Goal: Transaction & Acquisition: Purchase product/service

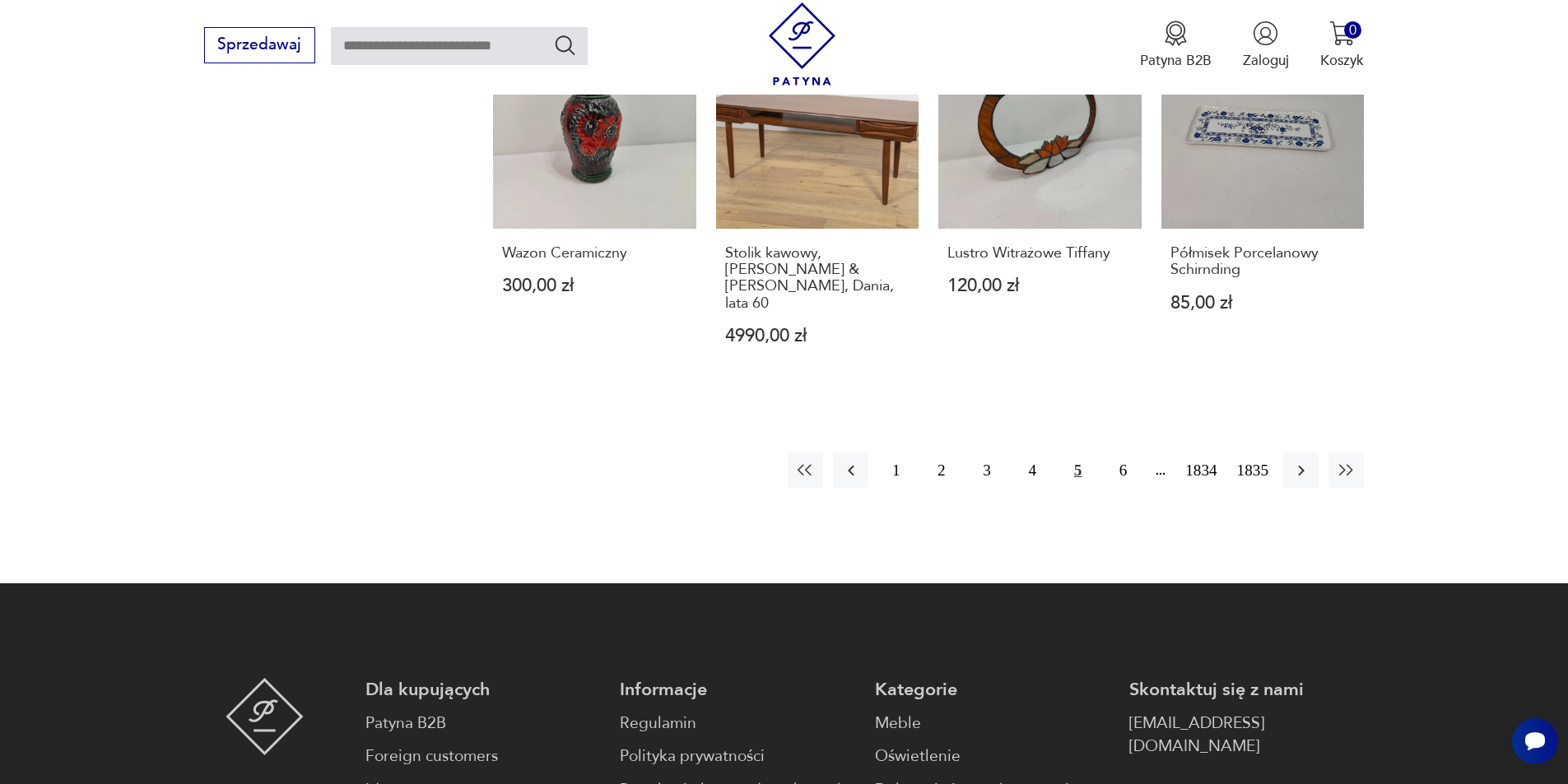
click at [903, 453] on button "1" at bounding box center [895, 470] width 35 height 35
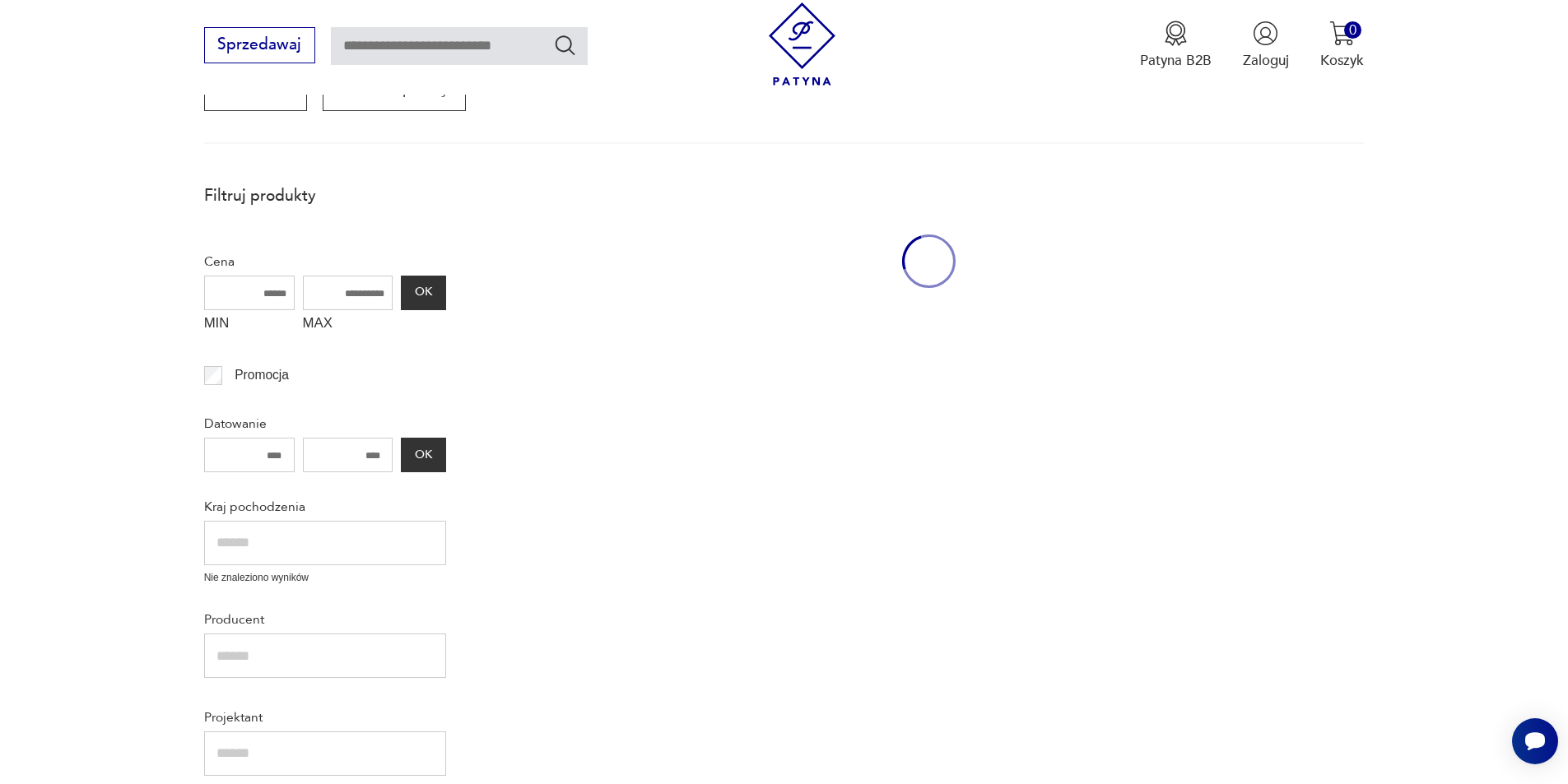
scroll to position [279, 0]
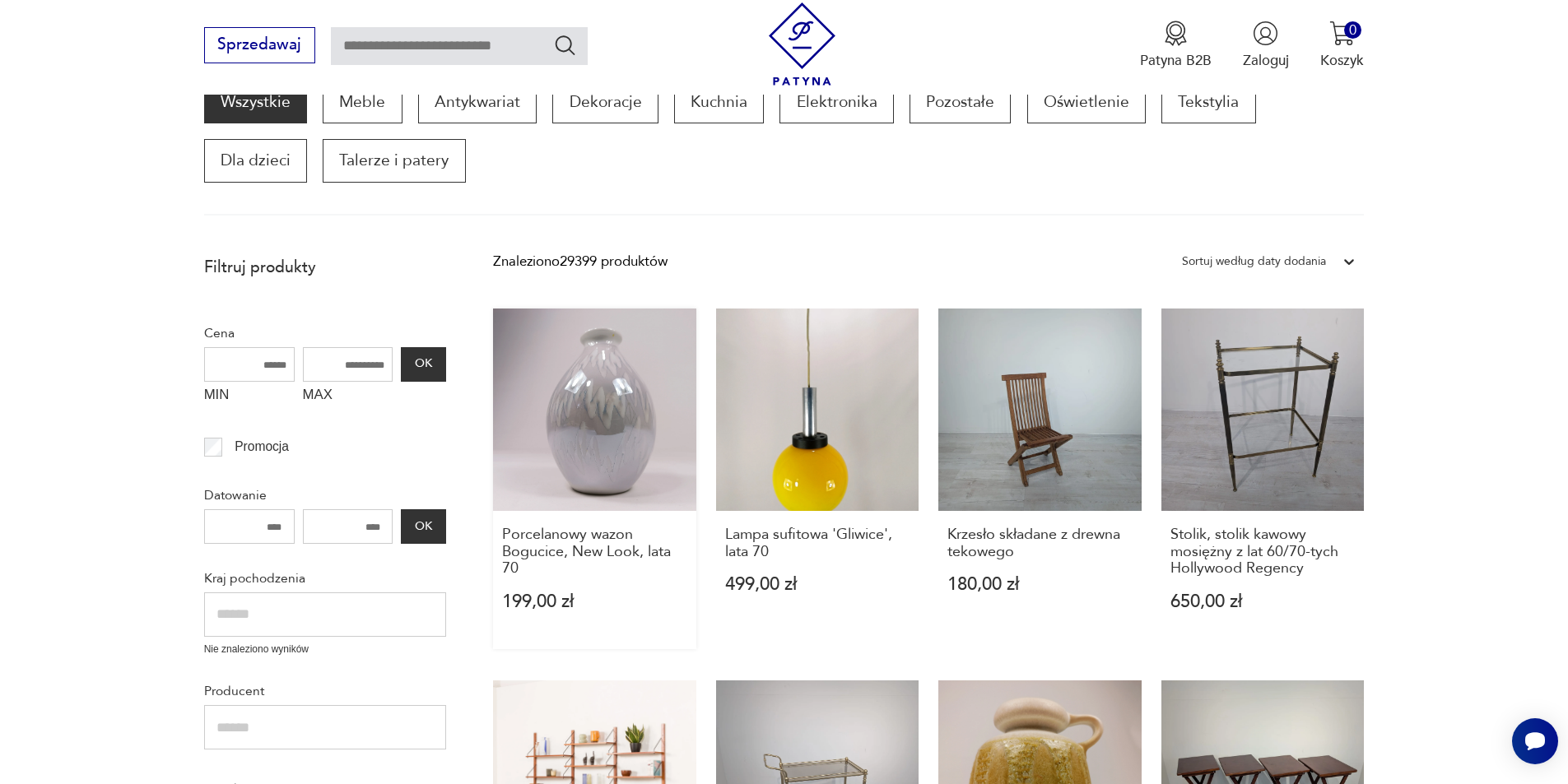
click at [608, 425] on link "Porcelanowy wazon Bogucice, New Look, lata 70 199,00 zł" at bounding box center [595, 479] width 204 height 341
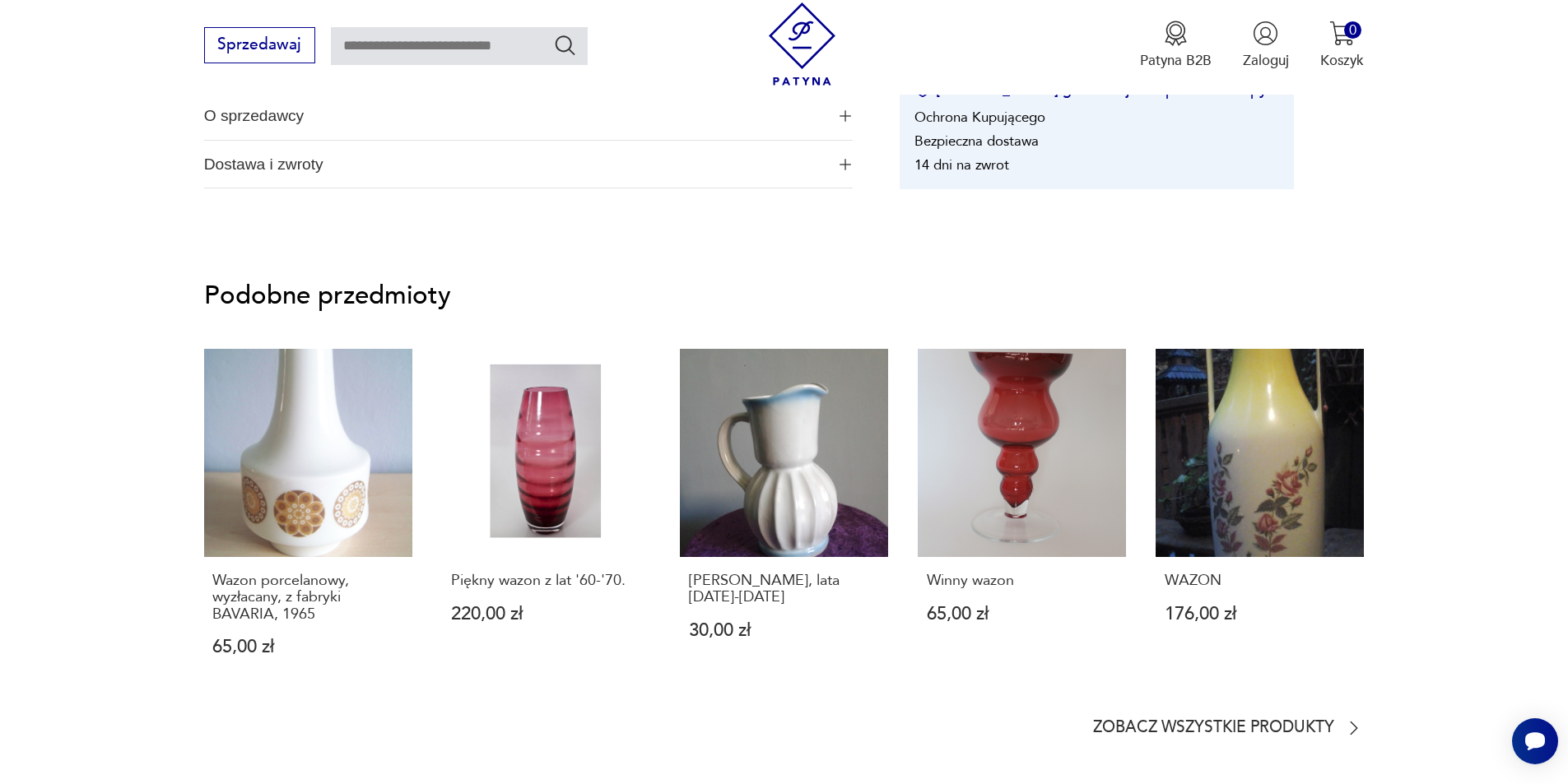
scroll to position [1109, 0]
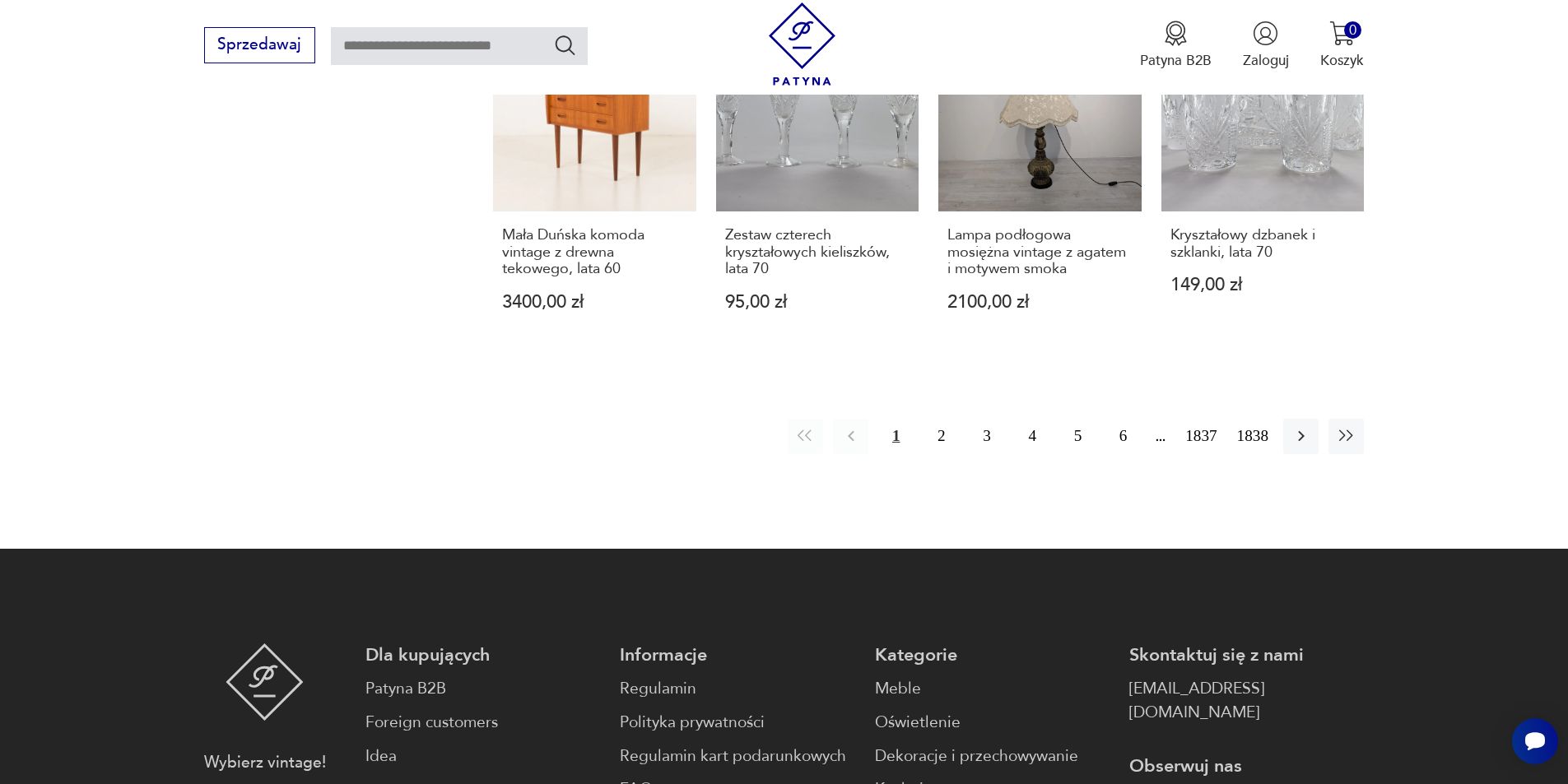
scroll to position [1706, 0]
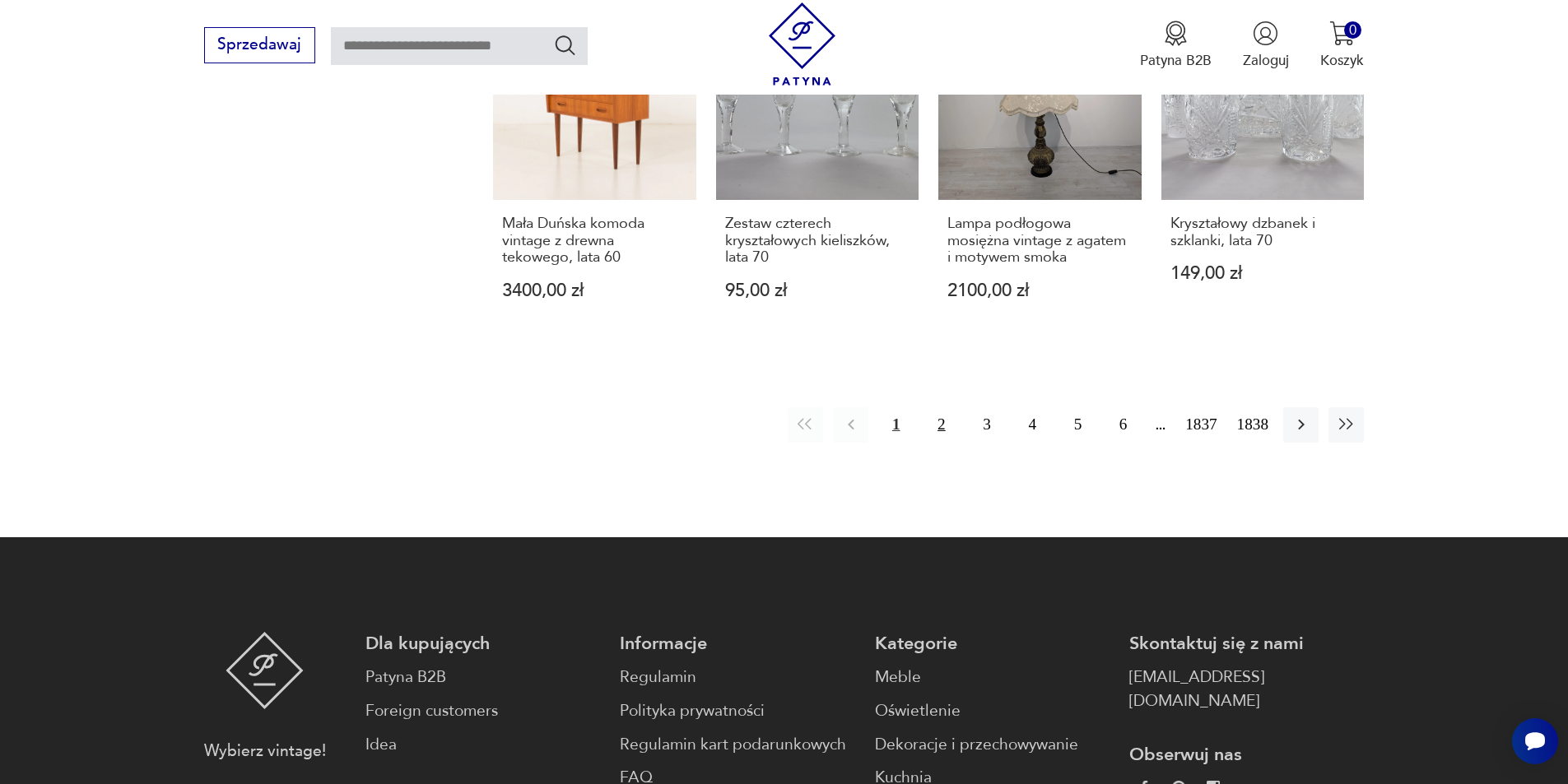
click at [941, 434] on button "2" at bounding box center [941, 424] width 35 height 35
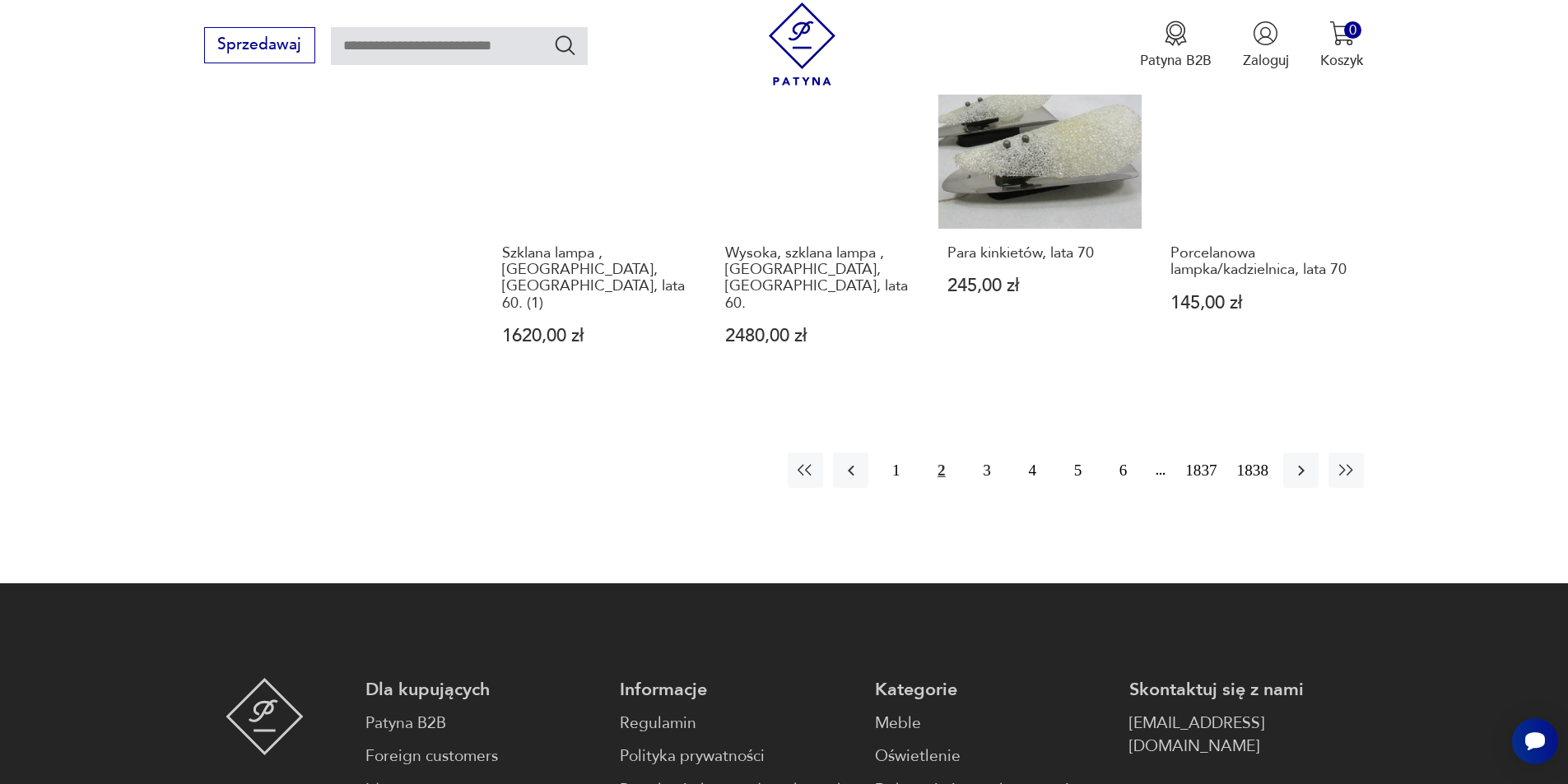
scroll to position [1738, 0]
